Goal: Find specific page/section: Locate a particular part of the current website

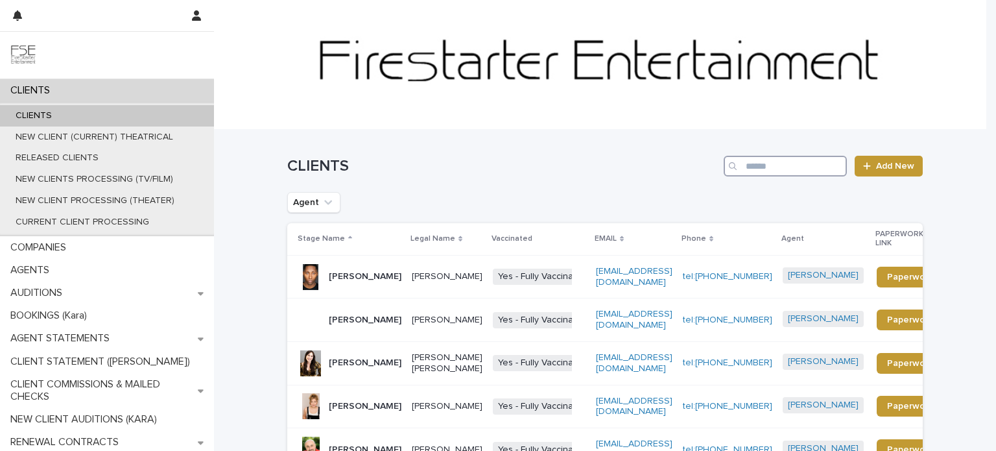
click at [770, 169] on input "Search" at bounding box center [785, 166] width 123 height 21
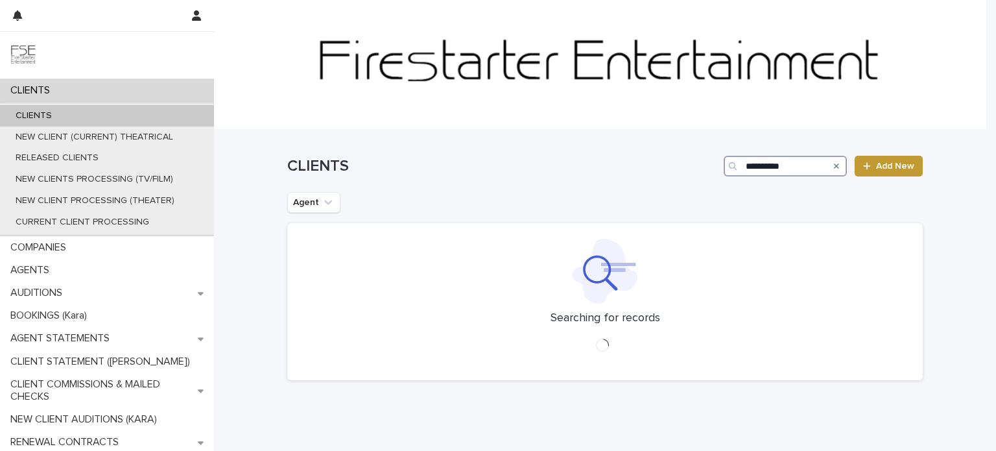
type input "**********"
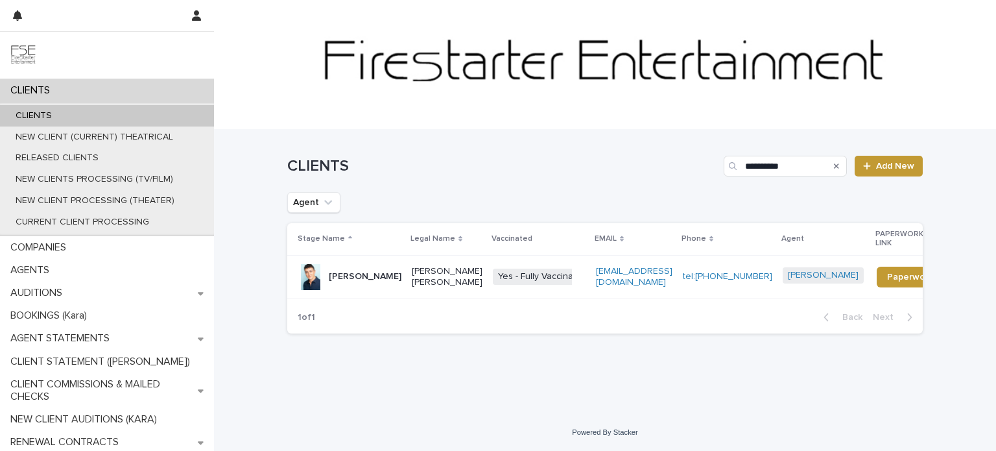
click at [412, 273] on div "[PERSON_NAME] [PERSON_NAME]" at bounding box center [447, 277] width 71 height 32
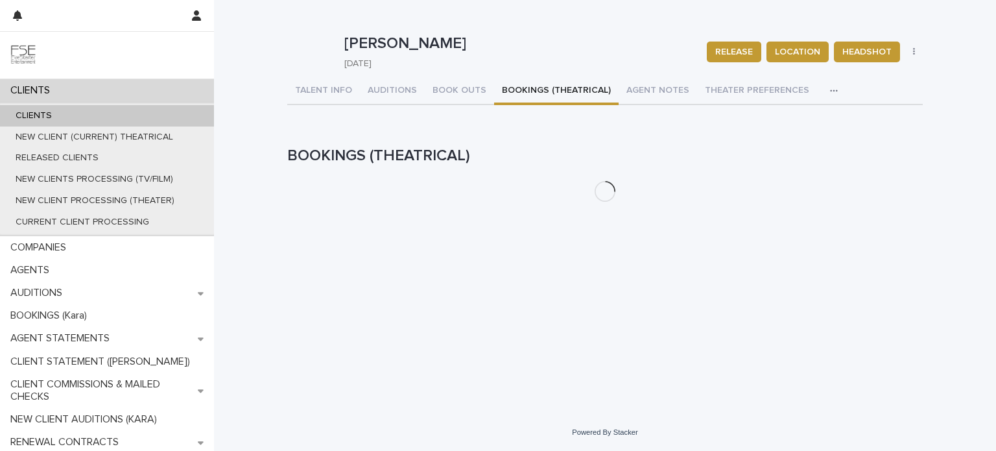
click at [521, 88] on button "BOOKINGS (THEATRICAL)" at bounding box center [556, 91] width 124 height 27
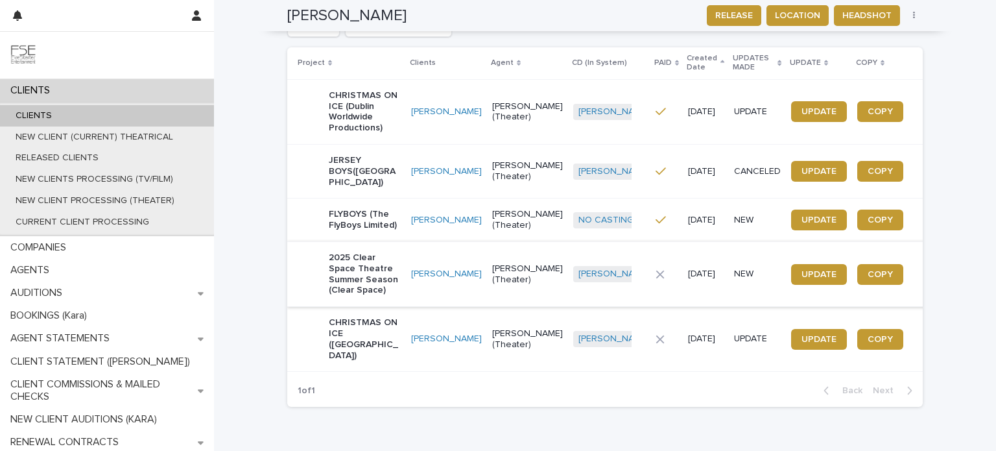
scroll to position [248, 0]
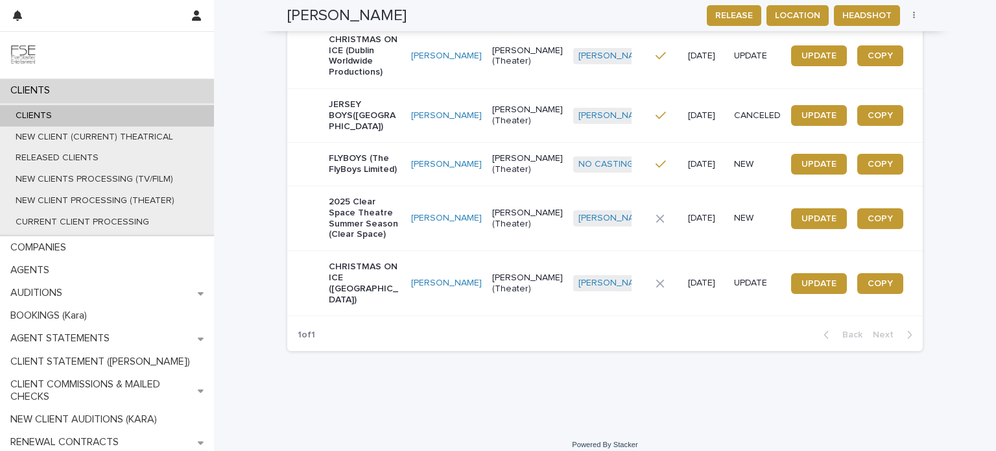
click at [390, 237] on p "2025 Clear Space Theatre Summer Season (Clear Space)" at bounding box center [365, 217] width 72 height 43
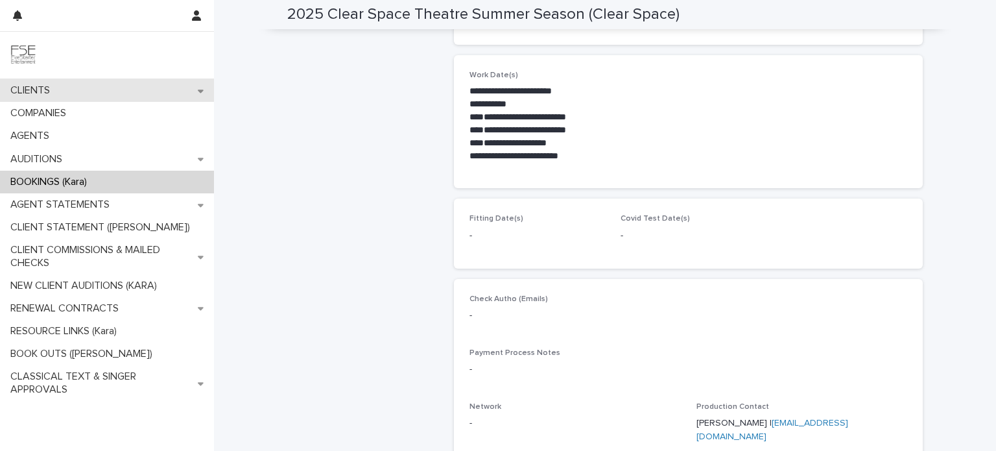
scroll to position [340, 0]
